Goal: Task Accomplishment & Management: Manage account settings

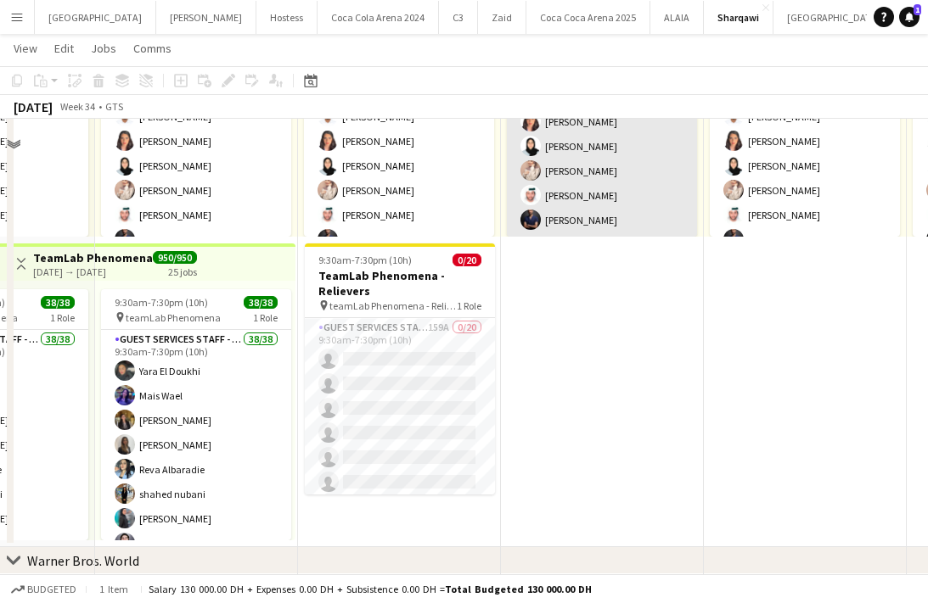
scroll to position [929, 0]
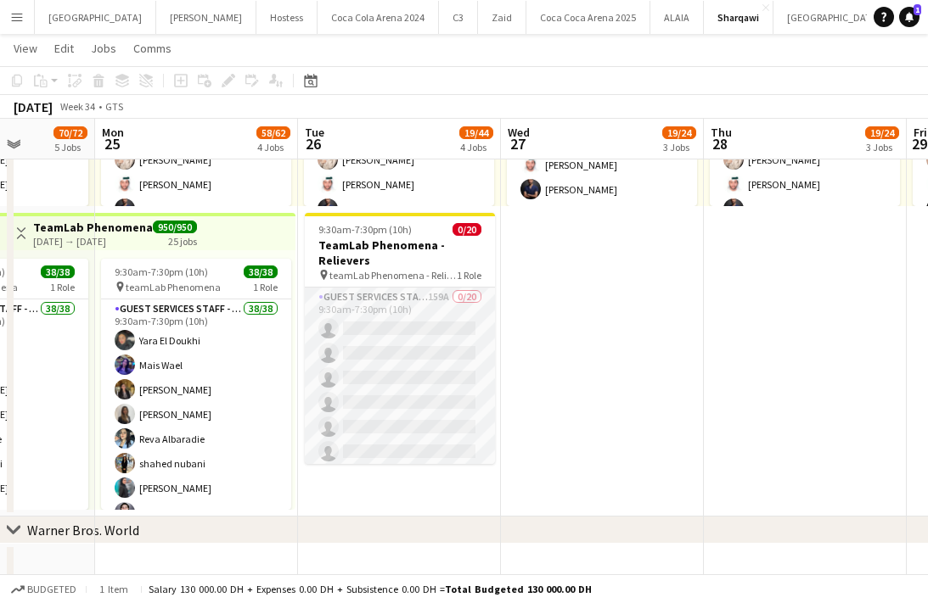
click at [388, 390] on app-card-role "Guest Services Staff - Senior 159A 0/20 9:30am-7:30pm (10h) single-neutral-acti…" at bounding box center [400, 550] width 190 height 525
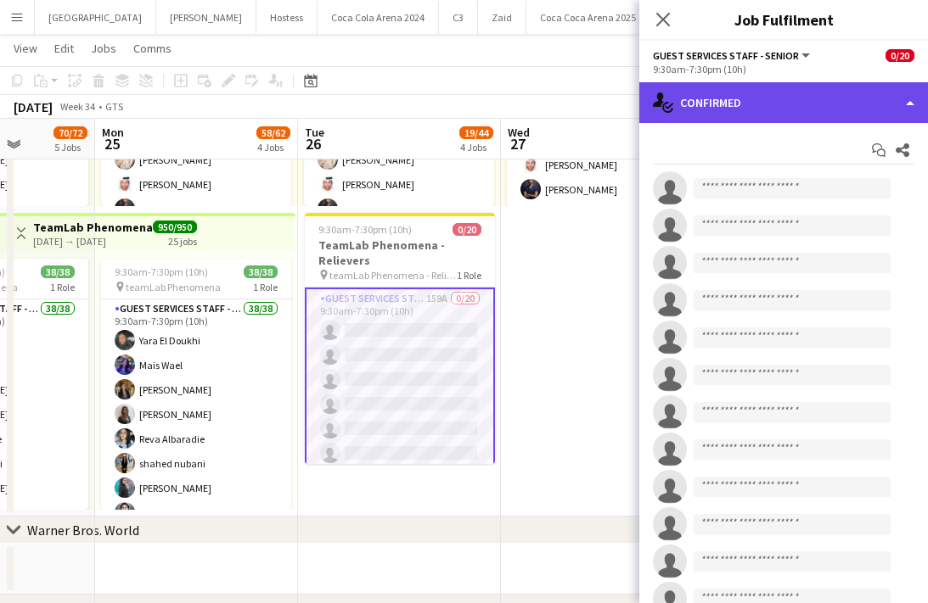
click at [784, 94] on div "single-neutral-actions-check-2 Confirmed" at bounding box center [783, 102] width 289 height 41
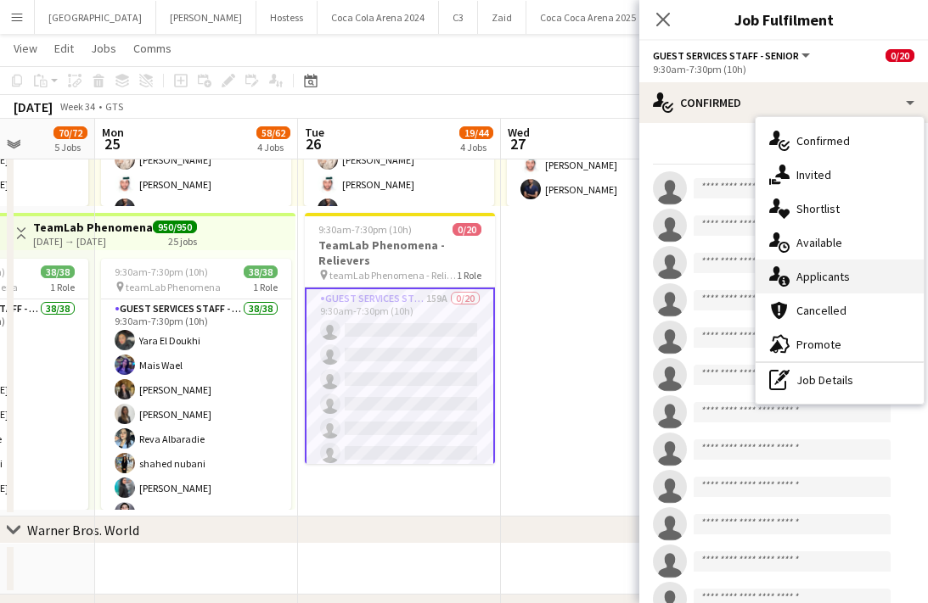
click at [822, 266] on div "single-neutral-actions-information Applicants" at bounding box center [839, 277] width 168 height 34
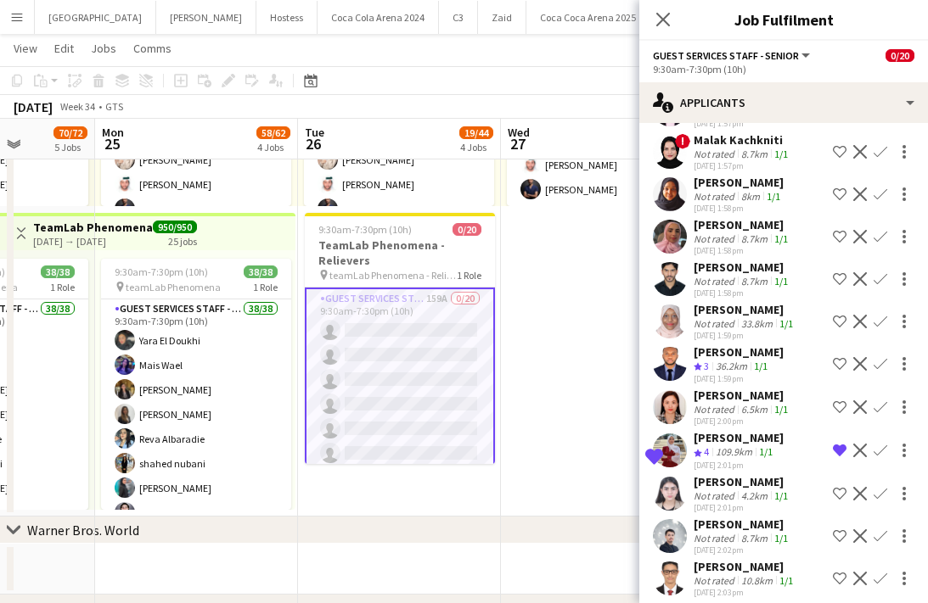
scroll to position [3802, 0]
